Goal: Task Accomplishment & Management: Manage account settings

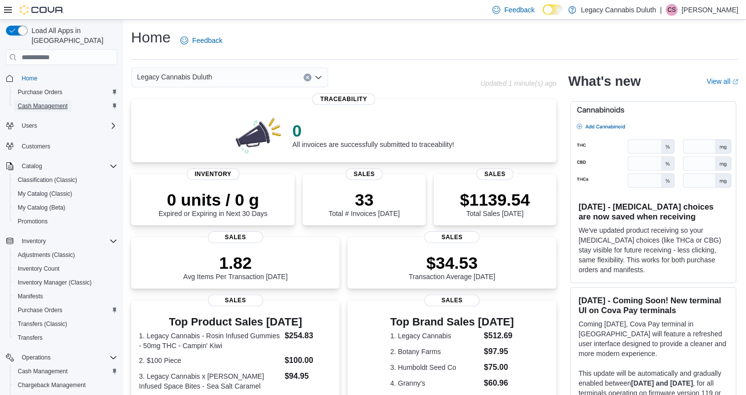
click at [44, 102] on span "Cash Management" at bounding box center [43, 106] width 50 height 8
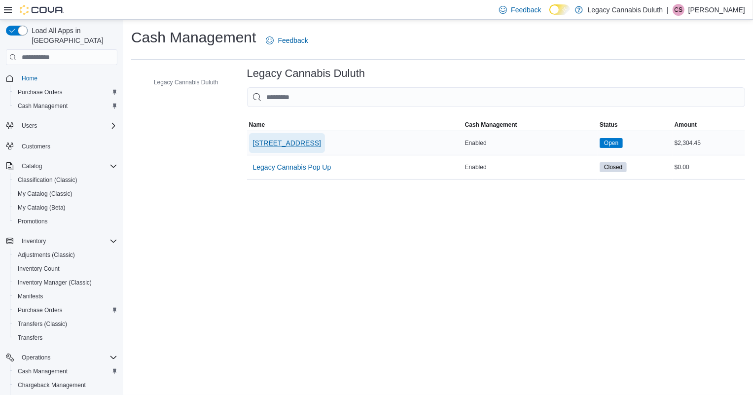
click at [285, 138] on span "[STREET_ADDRESS]" at bounding box center [287, 143] width 68 height 10
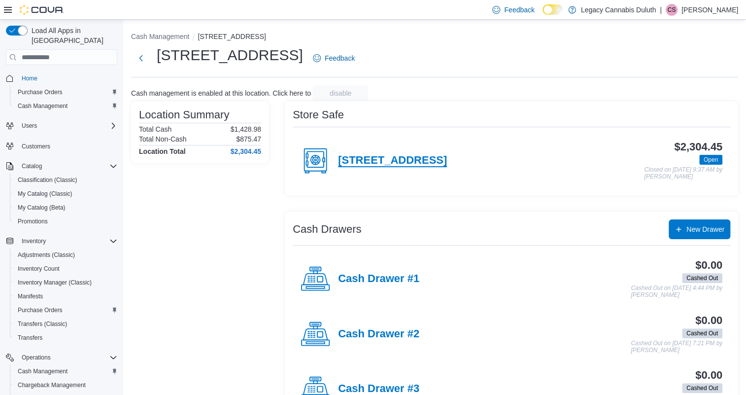
click at [374, 164] on h4 "1906 W Superior St." at bounding box center [392, 160] width 109 height 13
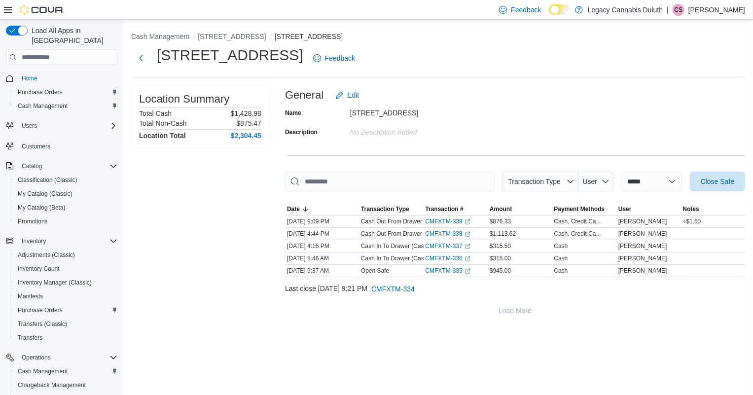
click at [718, 160] on div "**********" at bounding box center [515, 202] width 460 height 235
click at [708, 176] on span "Close Safe" at bounding box center [716, 181] width 43 height 20
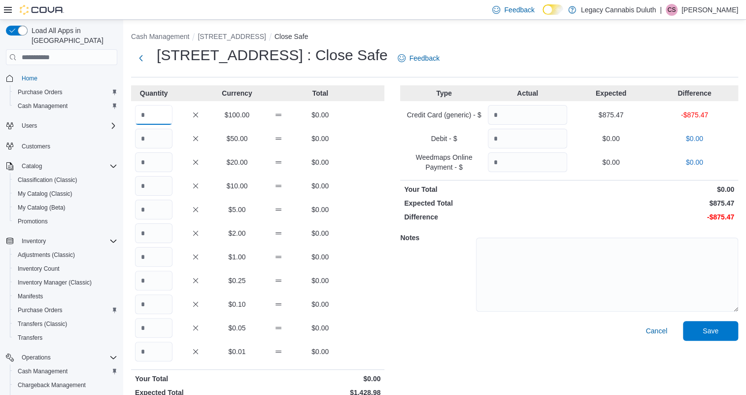
click at [155, 109] on input "Quantity" at bounding box center [153, 115] width 37 height 20
type input "*"
type input "**"
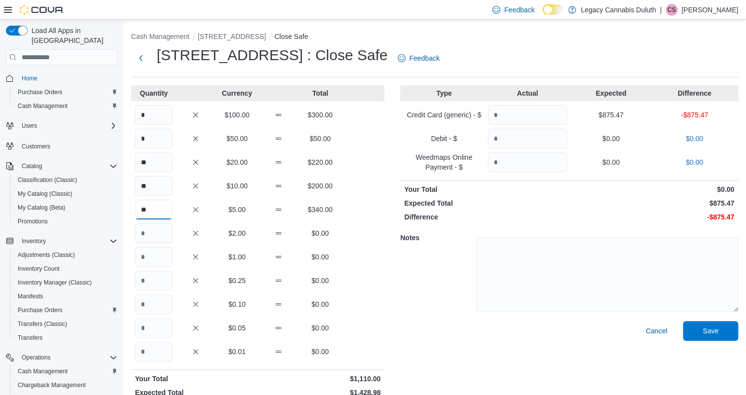
type input "**"
type input "***"
type input "*"
type input "***"
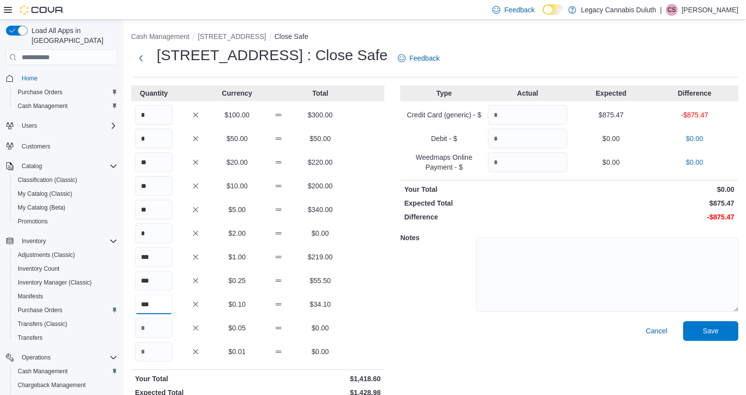
type input "***"
click at [140, 354] on input "Quantity" at bounding box center [153, 352] width 37 height 20
type input "***"
click at [379, 318] on div "*** $0.05 $6.90" at bounding box center [257, 328] width 253 height 20
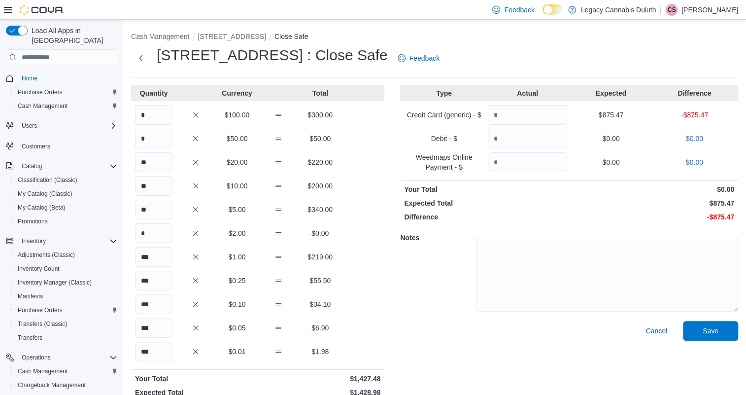
scroll to position [28, 0]
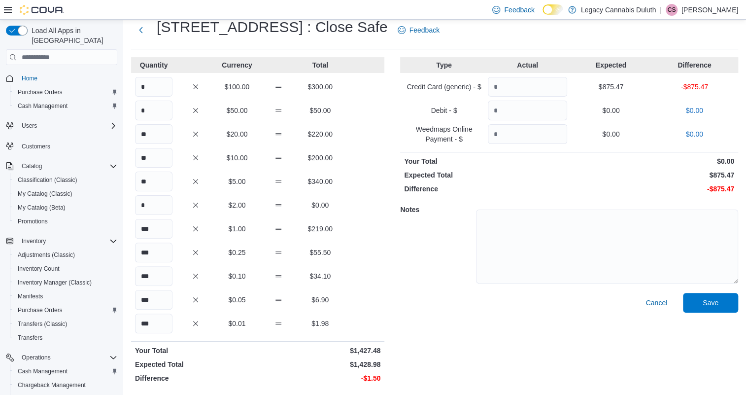
click at [399, 302] on div "Quantity Currency Total * $100.00 $300.00 * $50.00 $50.00 ** $20.00 $220.00 ** …" at bounding box center [434, 222] width 607 height 330
drag, startPoint x: 156, startPoint y: 320, endPoint x: 126, endPoint y: 320, distance: 30.1
click at [126, 320] on div "Cash Management 1906 W Superior St. Close Safe 1906 W Superior St. : Close Safe…" at bounding box center [434, 193] width 623 height 403
click at [529, 86] on input "Quantity" at bounding box center [527, 87] width 79 height 20
type input "******"
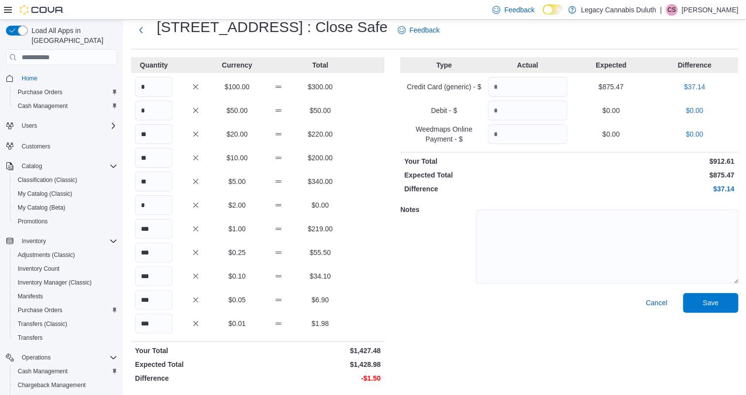
click at [616, 116] on div "Debit - $ $0.00 $0.00" at bounding box center [569, 111] width 338 height 20
click at [440, 207] on h5 "Notes" at bounding box center [437, 210] width 74 height 20
click at [428, 210] on h5 "Notes" at bounding box center [437, 210] width 74 height 20
click at [527, 321] on div "Cancel Save" at bounding box center [569, 340] width 338 height 94
click at [602, 182] on div "Type Actual Expected Difference Credit Card (generic) - $ ****** $875.47 $37.14…" at bounding box center [569, 222] width 338 height 330
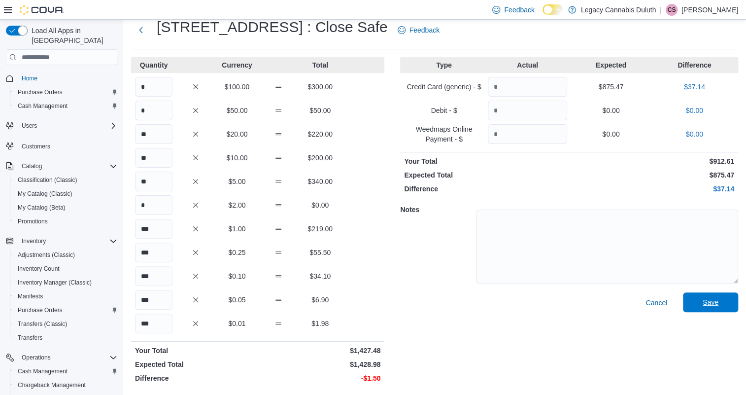
click at [716, 306] on span "Save" at bounding box center [711, 302] width 16 height 10
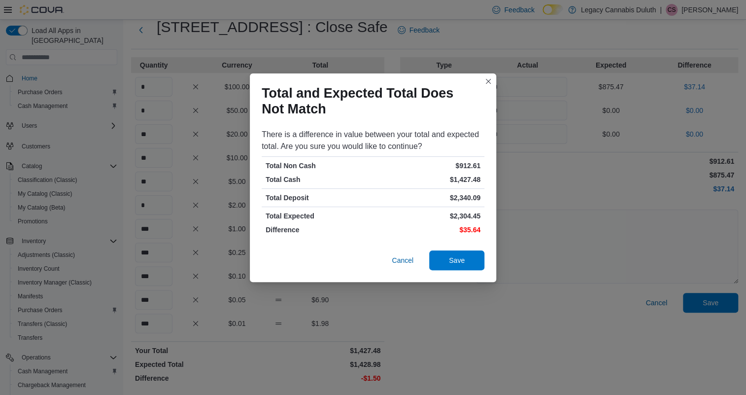
click at [417, 224] on div "There is a difference in value between your total and expected total. Are you s…" at bounding box center [373, 184] width 246 height 118
click at [458, 265] on span "Save" at bounding box center [456, 260] width 43 height 20
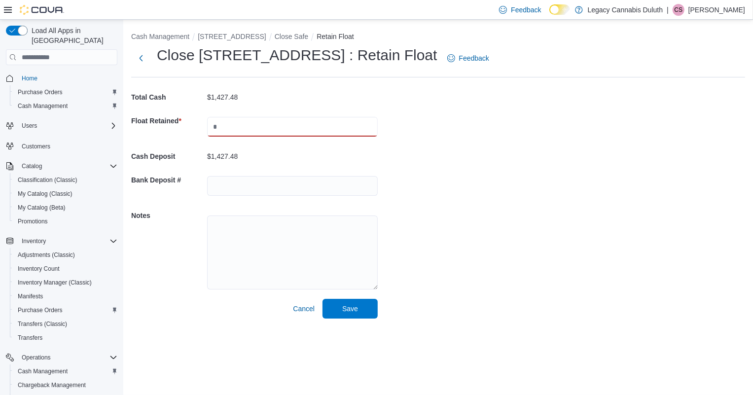
click at [259, 132] on input "text" at bounding box center [292, 127] width 171 height 20
type input "***"
click at [266, 153] on div "$482.48" at bounding box center [292, 156] width 171 height 8
click at [241, 189] on input "text" at bounding box center [292, 186] width 171 height 20
type input "******"
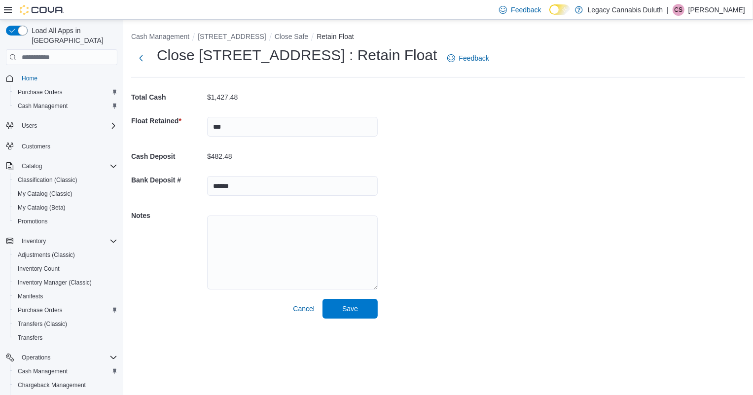
click at [271, 209] on div at bounding box center [292, 251] width 171 height 91
click at [346, 305] on span "Save" at bounding box center [350, 308] width 16 height 10
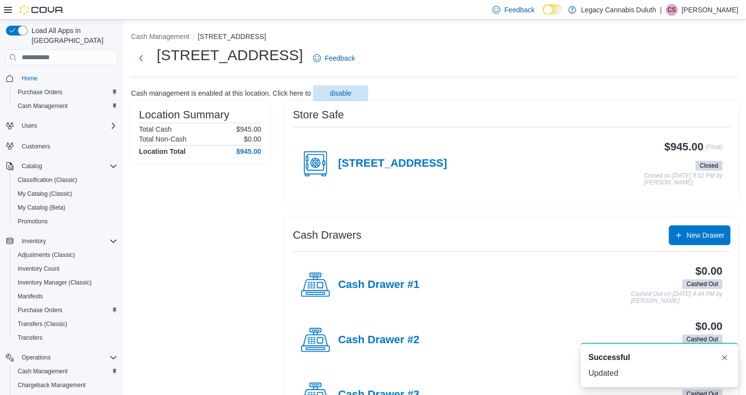
click at [732, 358] on div "A new notification appears Successful Updated" at bounding box center [660, 365] width 158 height 44
click at [727, 357] on button "Dismiss toast" at bounding box center [725, 357] width 12 height 12
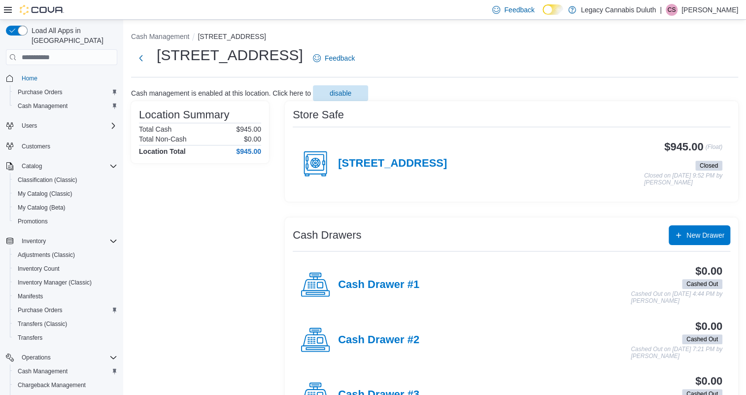
click at [468, 63] on div "1906 W Superior St. Feedback" at bounding box center [434, 58] width 607 height 26
click at [458, 57] on div "1906 W Superior St. Feedback" at bounding box center [434, 58] width 607 height 26
click at [452, 59] on div "1906 W Superior St. Feedback" at bounding box center [434, 58] width 607 height 26
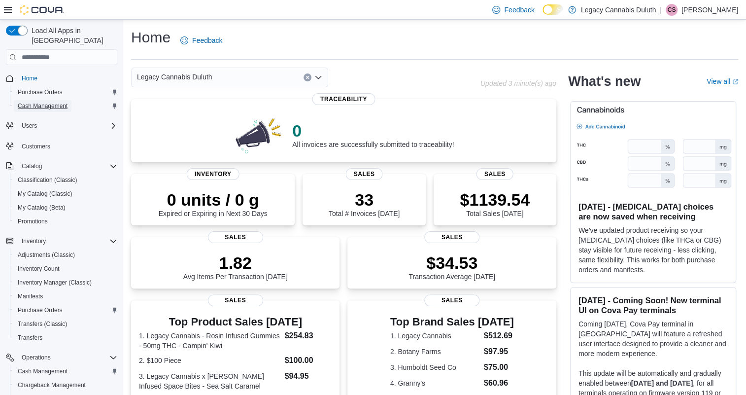
click at [57, 102] on span "Cash Management" at bounding box center [43, 106] width 50 height 8
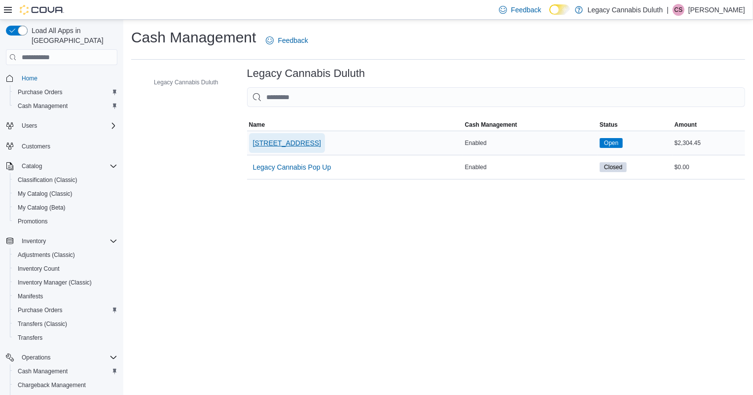
click at [292, 144] on span "1906 W Superior St." at bounding box center [287, 143] width 68 height 10
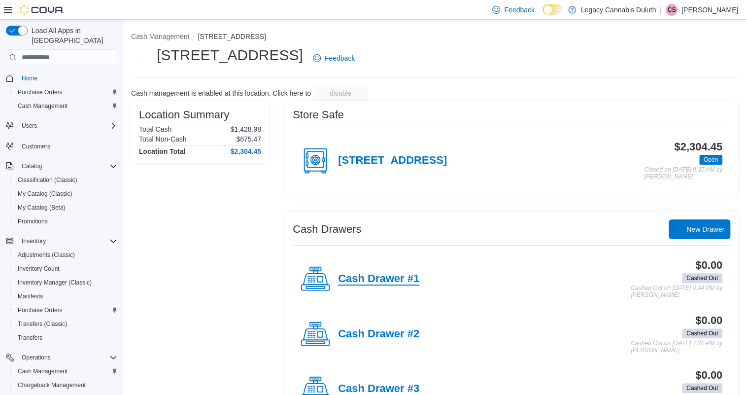
click at [400, 284] on h4 "Cash Drawer #1" at bounding box center [378, 279] width 81 height 13
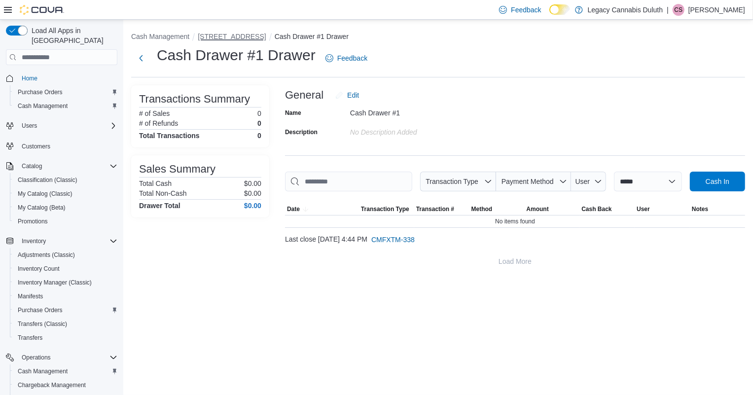
click at [240, 37] on button "[STREET_ADDRESS]" at bounding box center [232, 37] width 68 height 8
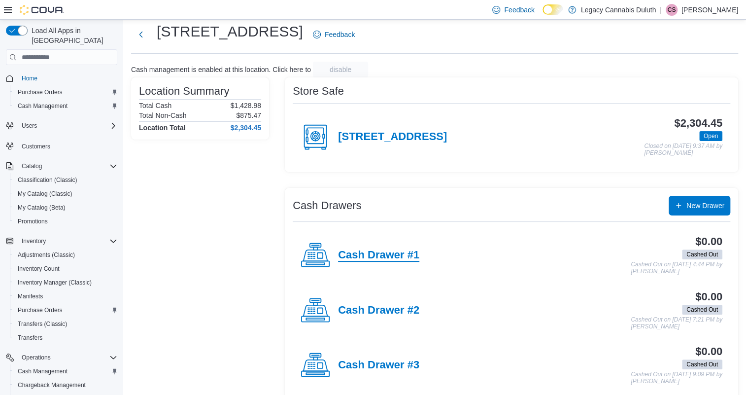
scroll to position [36, 0]
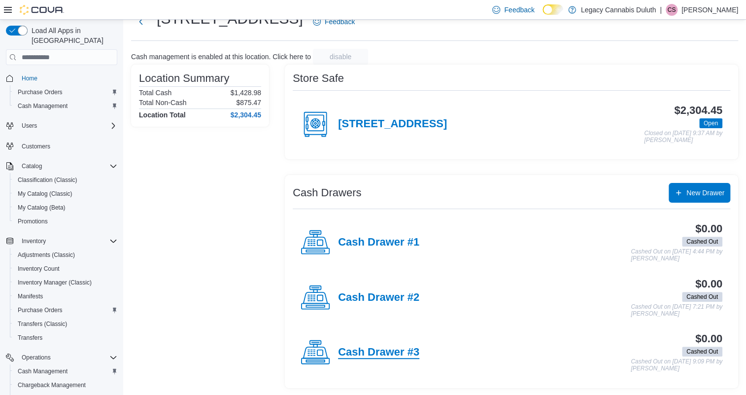
click at [400, 349] on h4 "Cash Drawer #3" at bounding box center [378, 352] width 81 height 13
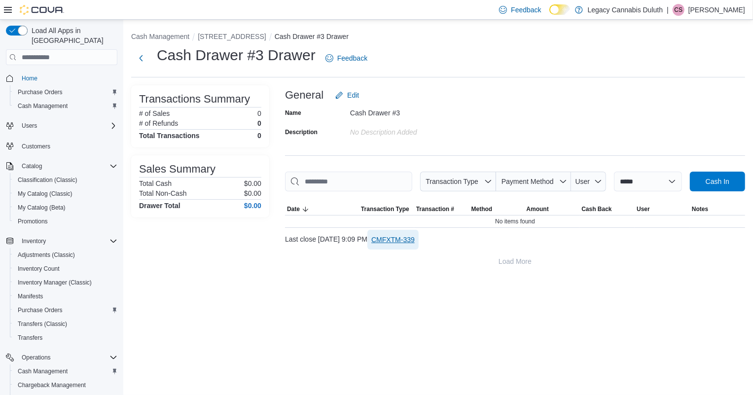
click at [415, 237] on span "CMFXTM-339" at bounding box center [392, 240] width 43 height 10
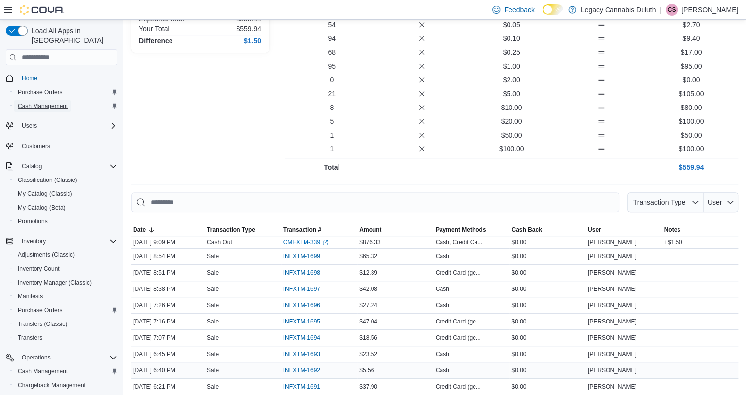
scroll to position [338, 0]
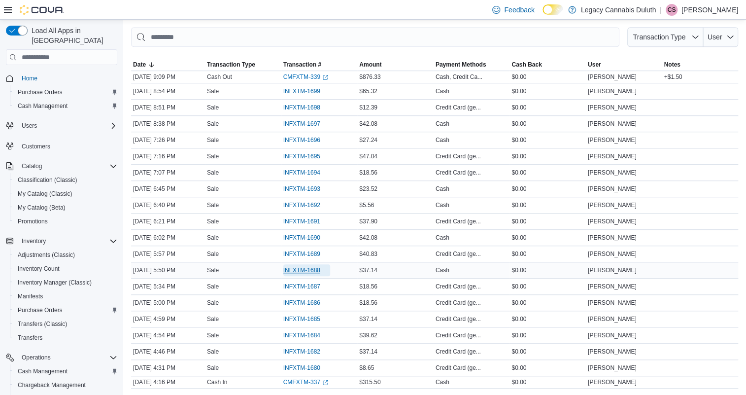
click at [305, 271] on span "INFXTM-1688" at bounding box center [301, 270] width 37 height 8
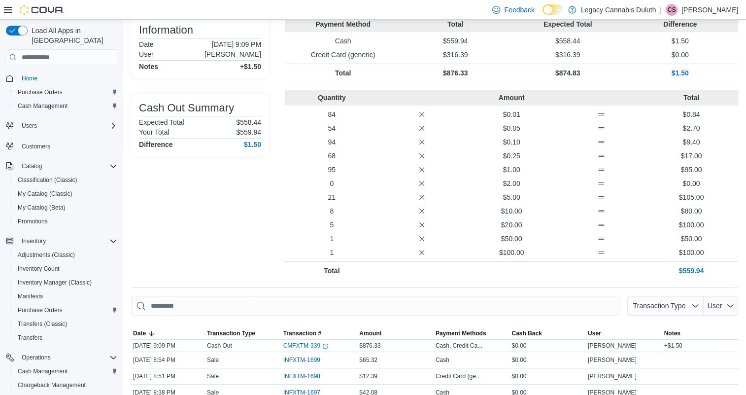
click at [384, 216] on div "Quantity Amount Total 84 $0.01 $0.84 54 $0.05 $2.70 94 $0.10 $9.40 68 $0.25 $17…" at bounding box center [511, 185] width 453 height 190
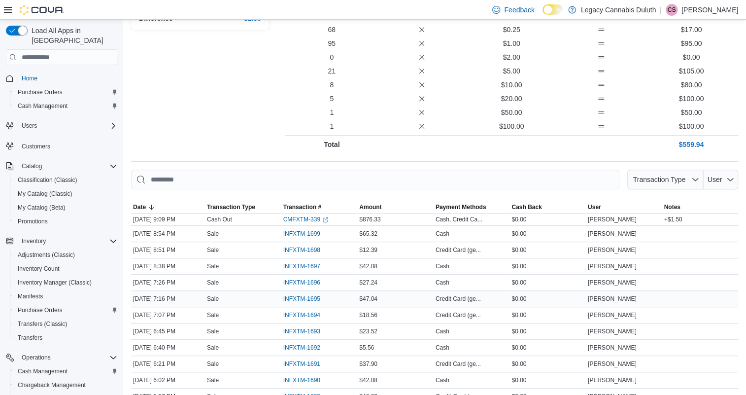
scroll to position [338, 0]
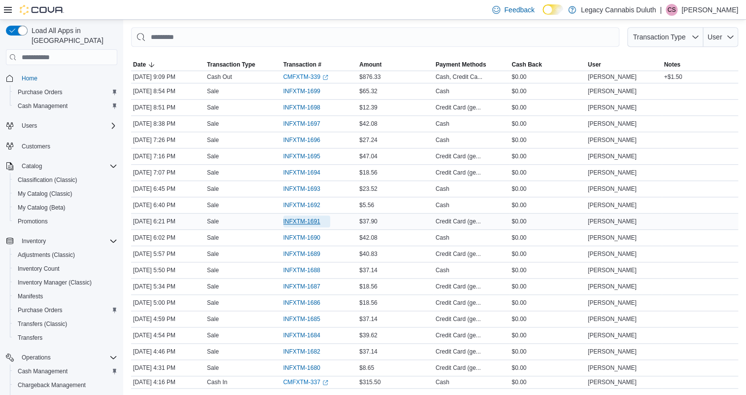
click at [290, 221] on span "INFXTM-1691" at bounding box center [301, 221] width 37 height 8
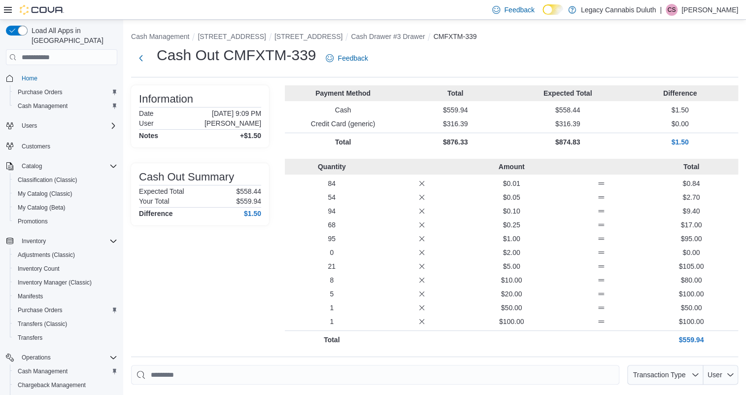
scroll to position [0, 0]
click at [396, 56] on div "Cash Out CMFXTM-339 Feedback" at bounding box center [434, 58] width 607 height 26
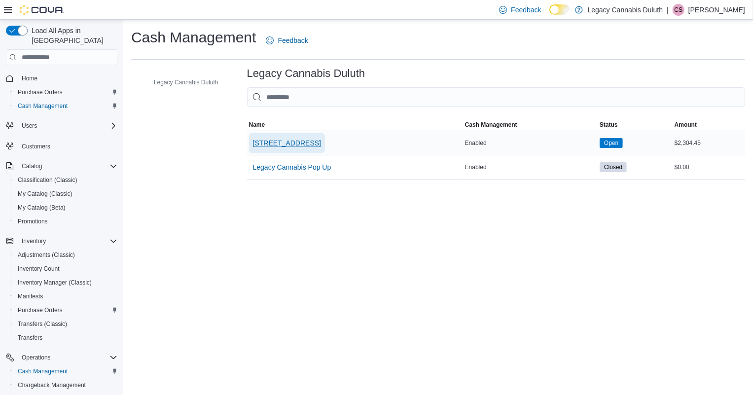
click at [260, 137] on span "[STREET_ADDRESS]" at bounding box center [287, 143] width 68 height 20
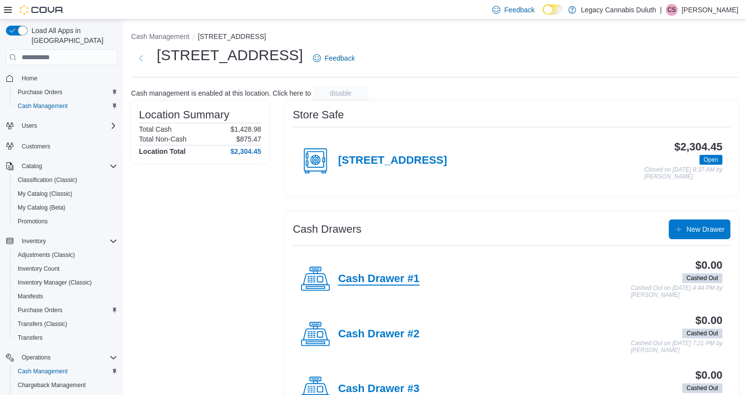
click at [367, 282] on h4 "Cash Drawer #1" at bounding box center [378, 279] width 81 height 13
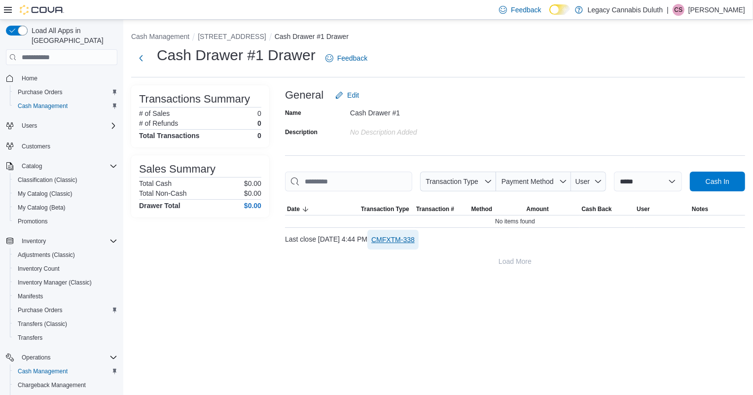
click at [415, 233] on span "CMFXTM-338" at bounding box center [392, 240] width 43 height 20
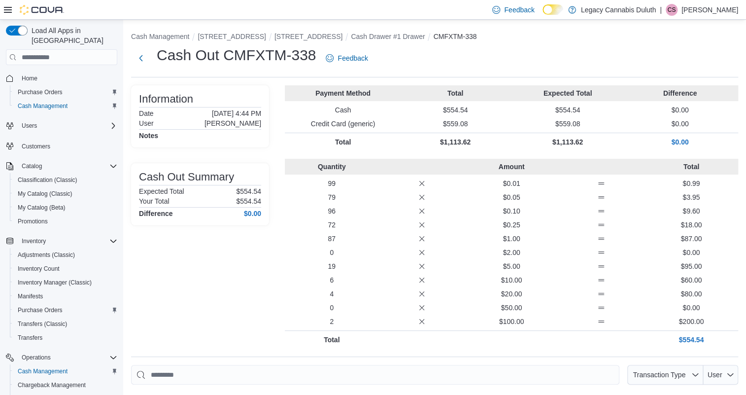
click at [513, 61] on div "Cash Out CMFXTM-338 Feedback" at bounding box center [434, 58] width 607 height 26
click at [404, 38] on button "Cash Drawer #1 Drawer" at bounding box center [388, 37] width 74 height 8
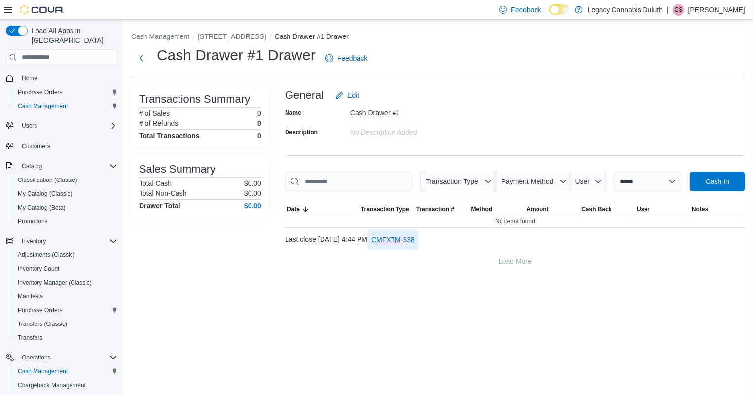
click at [415, 238] on span "CMFXTM-338" at bounding box center [392, 240] width 43 height 10
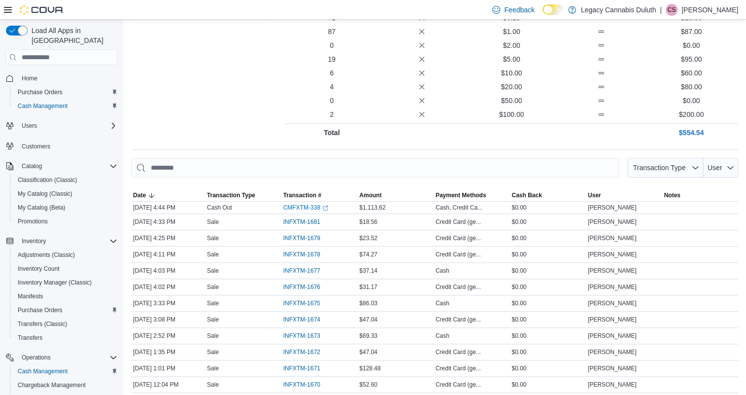
scroll to position [273, 0]
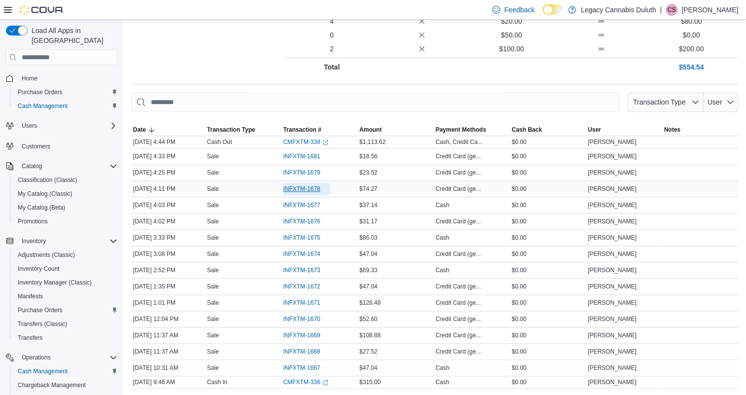
click at [311, 187] on span "INFXTM-1678" at bounding box center [301, 189] width 37 height 8
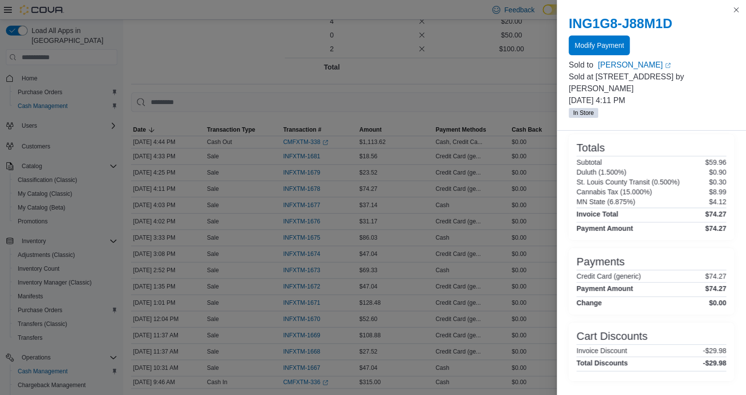
scroll to position [0, 0]
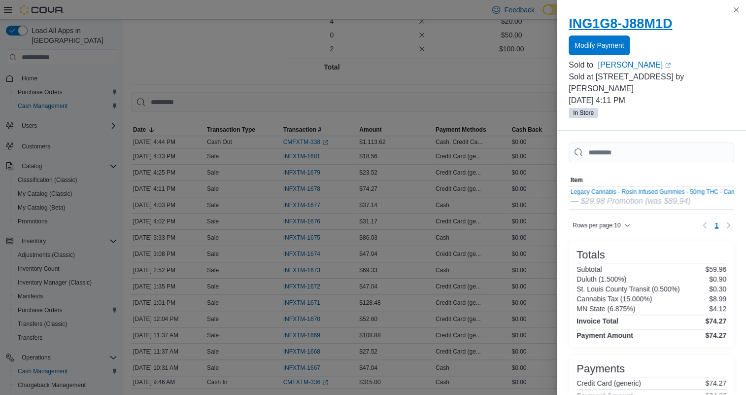
click at [653, 25] on h2 "ING1G8-J88M1D" at bounding box center [652, 24] width 166 height 16
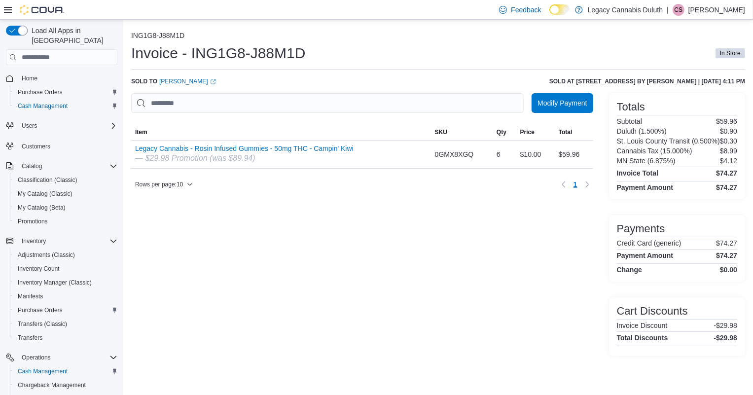
click at [576, 34] on ol "ING1G8-J88M1D" at bounding box center [438, 37] width 614 height 10
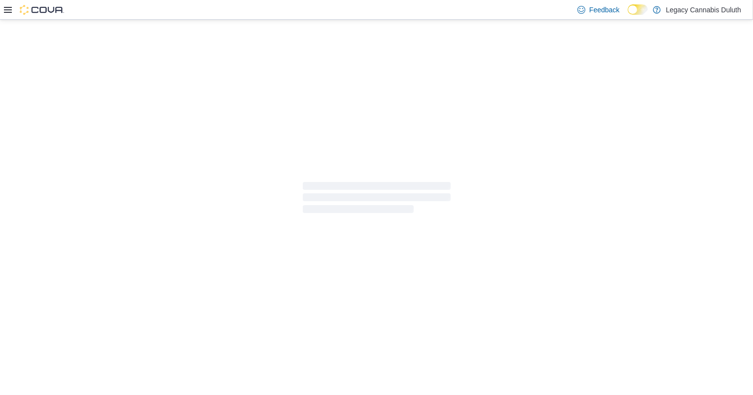
select select "**********"
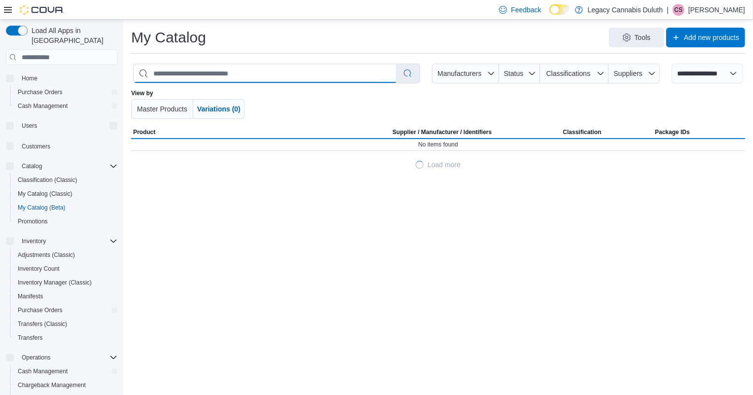
click at [296, 81] on input "search" at bounding box center [265, 73] width 262 height 19
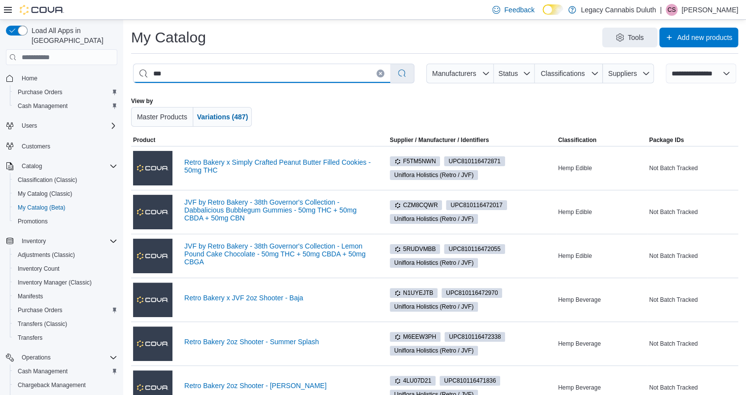
type input "****"
select select "*********"
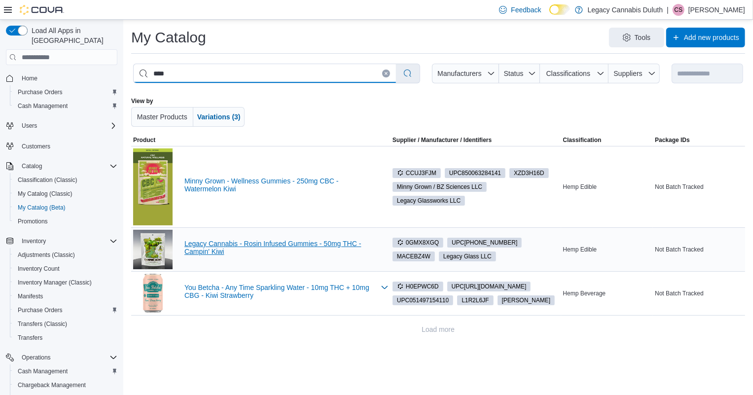
type input "****"
click at [264, 244] on link "Legacy Cannabis - Rosin Infused Gummies - 50mg THC - Campin' Kiwi" at bounding box center [279, 248] width 190 height 16
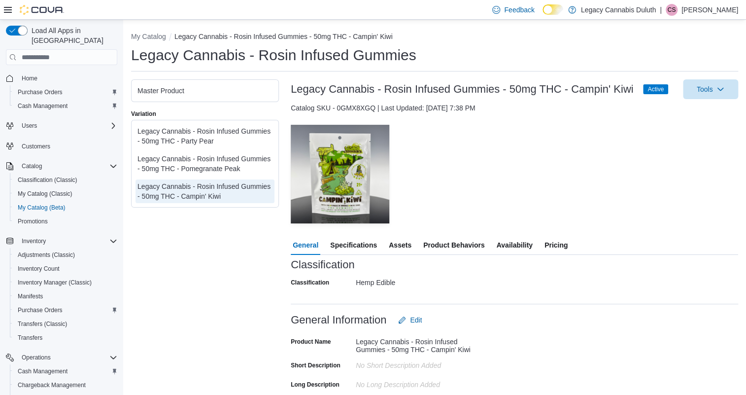
click at [514, 248] on span "Availability" at bounding box center [514, 245] width 36 height 20
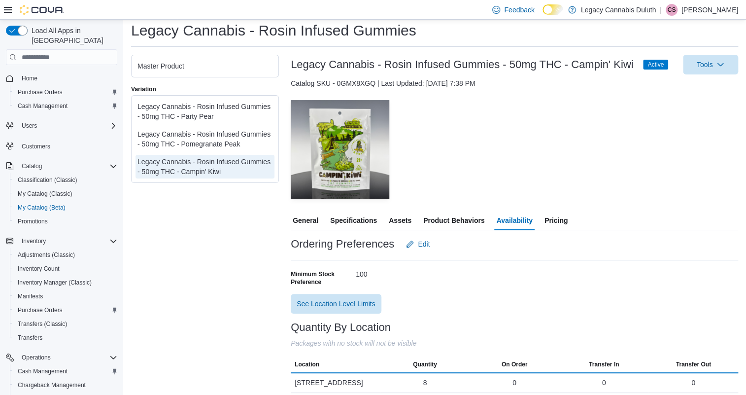
scroll to position [50, 0]
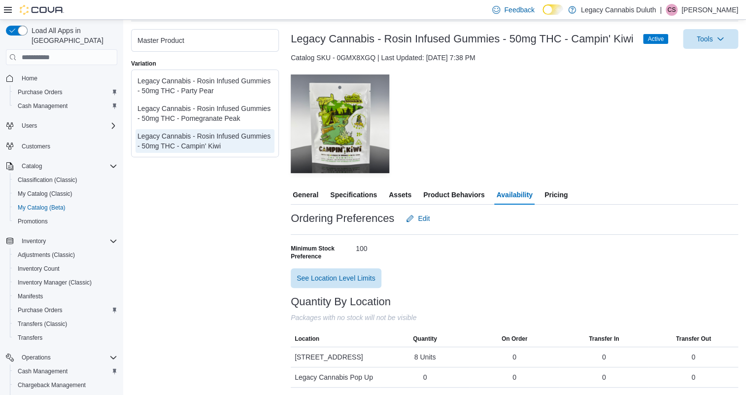
click at [634, 125] on div "— Click to open this image in fullscreen mode" at bounding box center [515, 123] width 448 height 99
click at [593, 120] on div "— Click to open this image in fullscreen mode" at bounding box center [515, 123] width 448 height 99
click at [525, 127] on div "— Click to open this image in fullscreen mode" at bounding box center [515, 123] width 448 height 99
click at [424, 217] on span "Edit" at bounding box center [424, 218] width 12 height 10
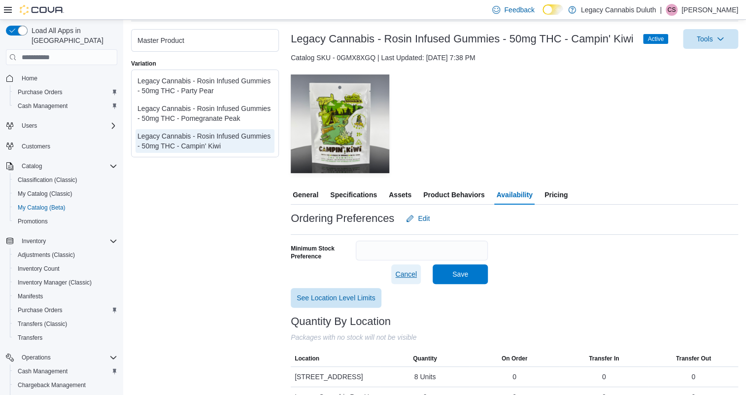
click at [409, 274] on span "Cancel" at bounding box center [406, 274] width 22 height 10
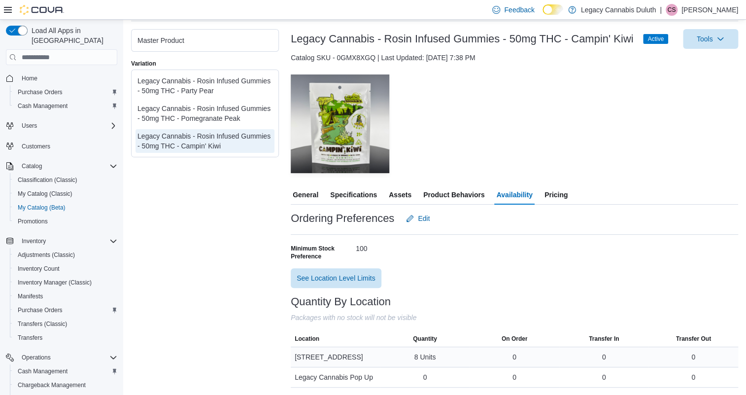
click at [431, 355] on div "8 Units" at bounding box center [426, 357] width 22 height 10
click at [456, 270] on div "Ordering Preferences Edit Minimum Stock Preference 100 See Location Level Limits" at bounding box center [515, 247] width 448 height 79
click at [227, 112] on div "Legacy Cannabis - Rosin Infused Gummies - 50mg THC - Pomegranate Peak" at bounding box center [205, 114] width 135 height 20
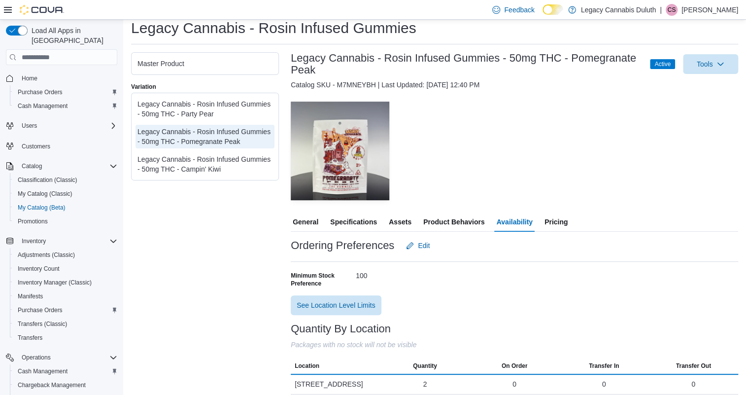
scroll to position [54, 0]
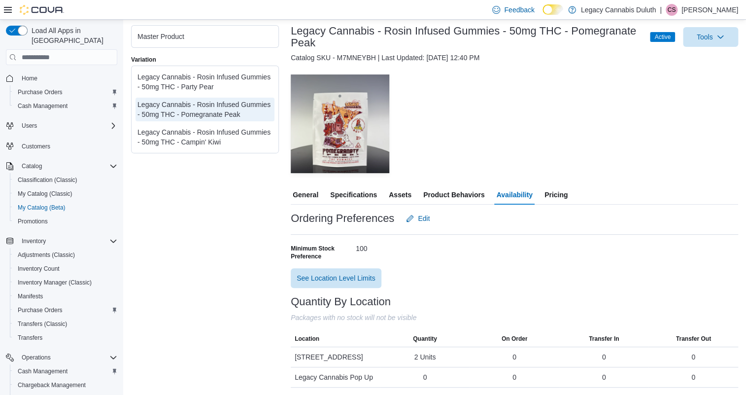
click at [199, 78] on div "Legacy Cannabis - Rosin Infused Gummies - 50mg THC - Party Pear" at bounding box center [205, 82] width 135 height 20
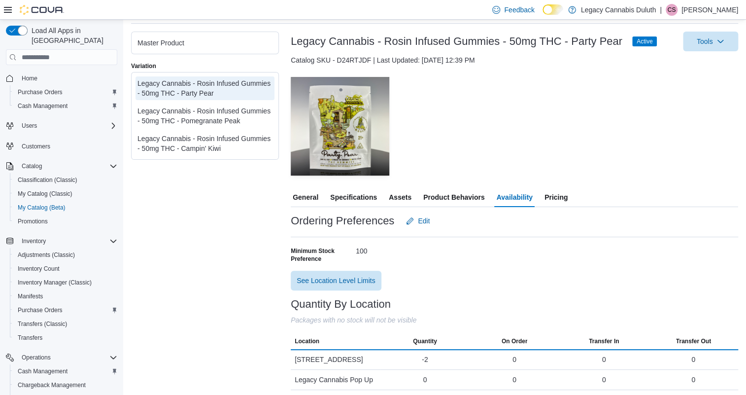
scroll to position [50, 0]
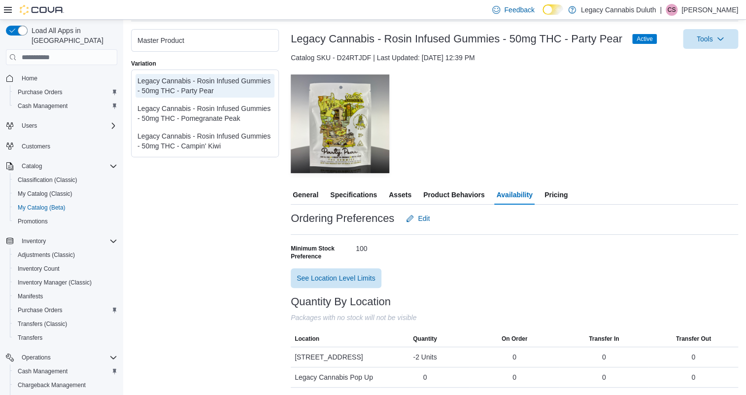
click at [212, 139] on div "Legacy Cannabis - Rosin Infused Gummies - 50mg THC - Campin' Kiwi" at bounding box center [205, 141] width 135 height 20
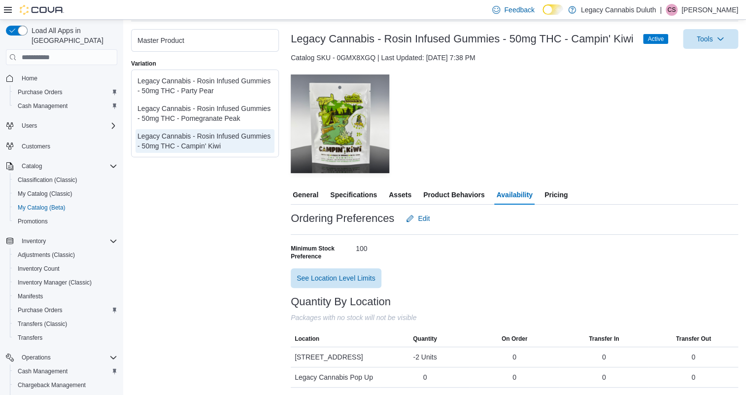
click at [216, 109] on div "Legacy Cannabis - Rosin Infused Gummies - 50mg THC - Pomegranate Peak" at bounding box center [205, 114] width 135 height 20
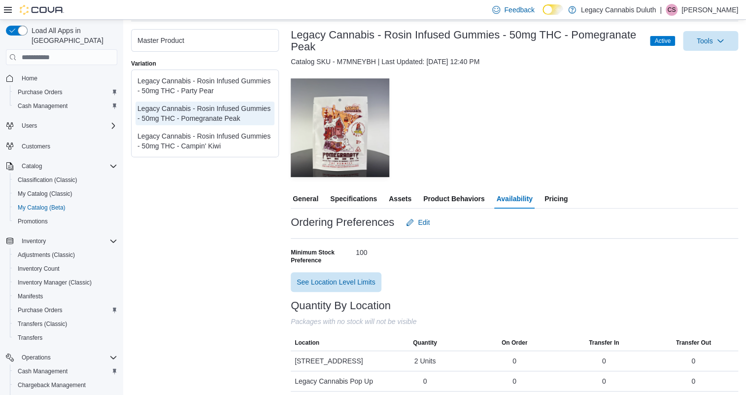
click at [223, 146] on div "Legacy Cannabis - Rosin Infused Gummies - 50mg THC - Campin' Kiwi" at bounding box center [205, 141] width 135 height 20
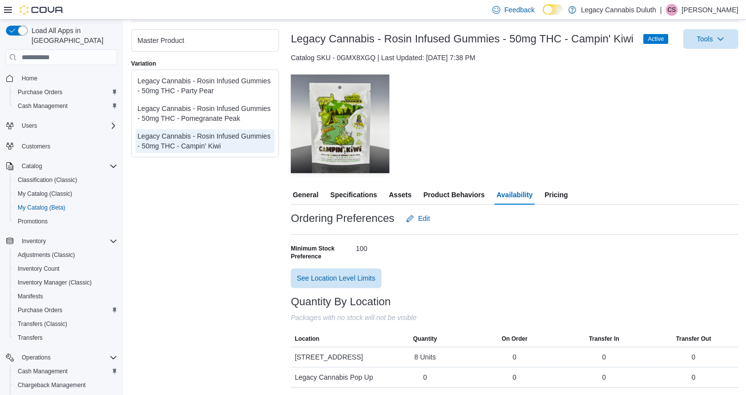
click at [220, 88] on div "Legacy Cannabis - Rosin Infused Gummies - 50mg THC - Party Pear" at bounding box center [205, 86] width 135 height 20
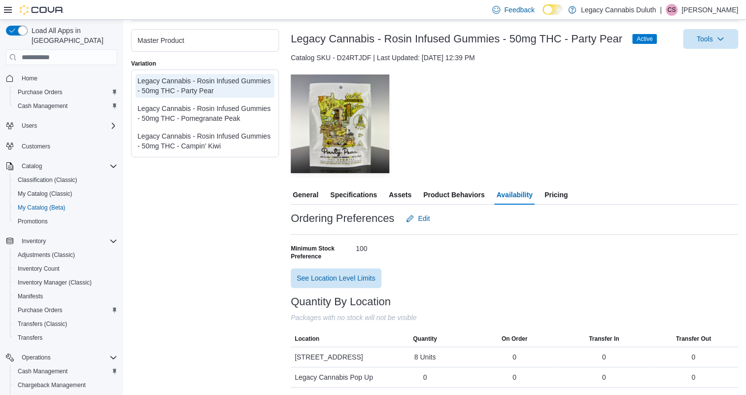
click at [225, 87] on div "Legacy Cannabis - Rosin Infused Gummies - 50mg THC - Party Pear" at bounding box center [205, 86] width 135 height 20
click at [222, 146] on div "Legacy Cannabis - Rosin Infused Gummies - 50mg THC - Campin' Kiwi" at bounding box center [205, 141] width 135 height 20
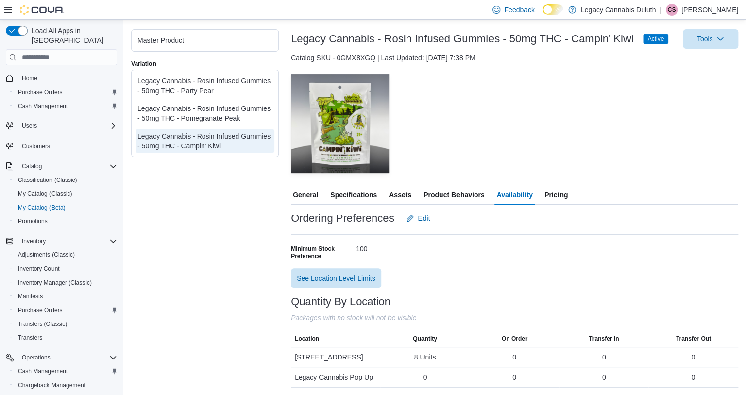
click at [243, 210] on div "Master Product Variation Legacy Cannabis - Rosin Infused Gummies - 50mg THC - P…" at bounding box center [205, 208] width 148 height 358
click at [238, 174] on div "Master Product Variation Legacy Cannabis - Rosin Infused Gummies - 50mg THC - P…" at bounding box center [205, 208] width 148 height 358
